Goal: Navigation & Orientation: Find specific page/section

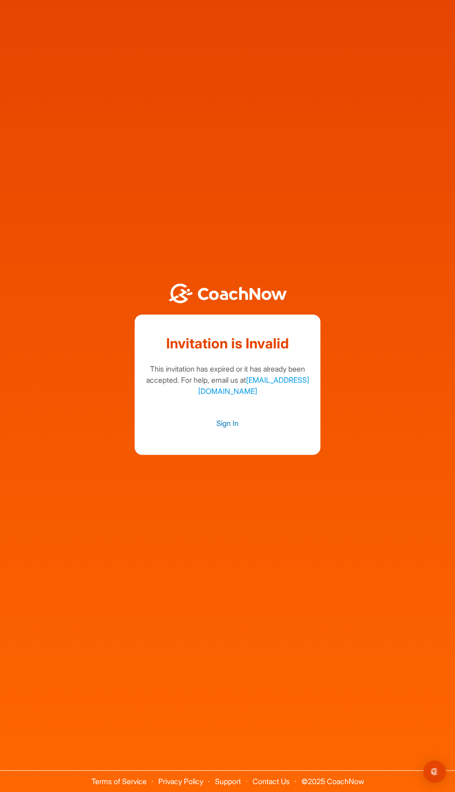
click at [238, 429] on link "Sign In" at bounding box center [227, 423] width 167 height 12
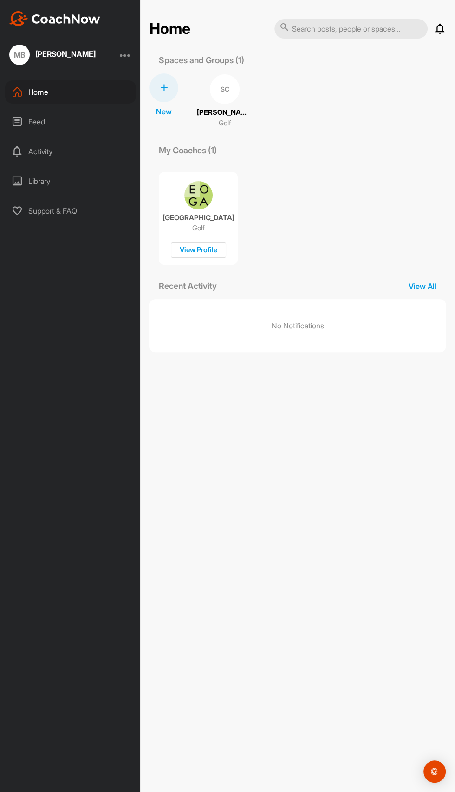
click at [202, 200] on img at bounding box center [198, 195] width 28 height 28
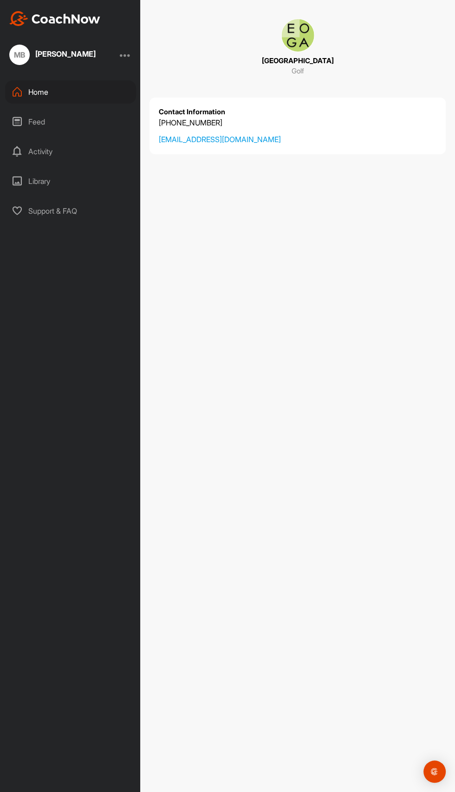
click at [85, 114] on div "Feed" at bounding box center [70, 121] width 131 height 23
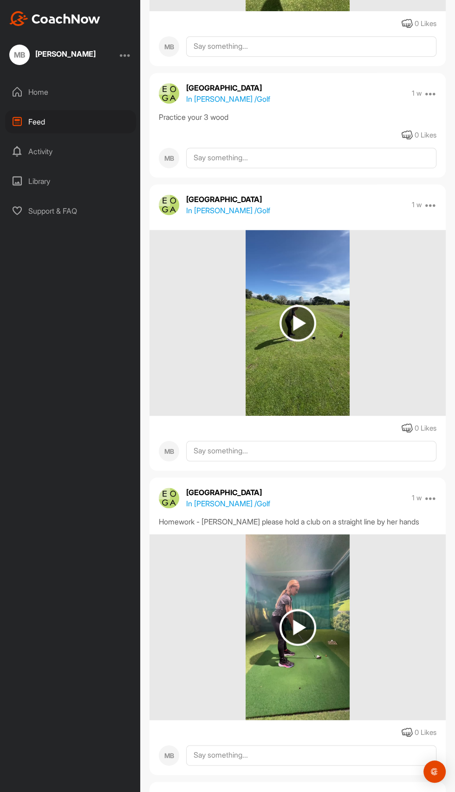
scroll to position [338, 0]
click at [306, 345] on img at bounding box center [298, 323] width 104 height 186
